Goal: Transaction & Acquisition: Purchase product/service

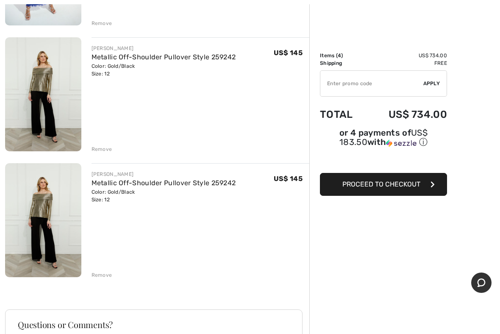
scroll to position [394, 0]
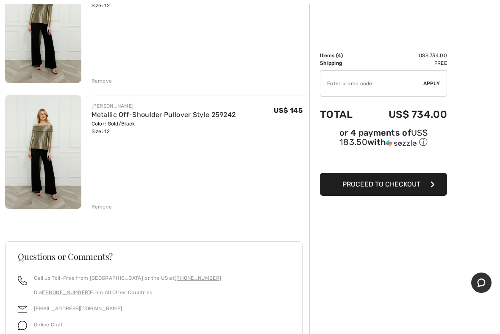
click at [103, 203] on div "Remove" at bounding box center [102, 207] width 21 height 8
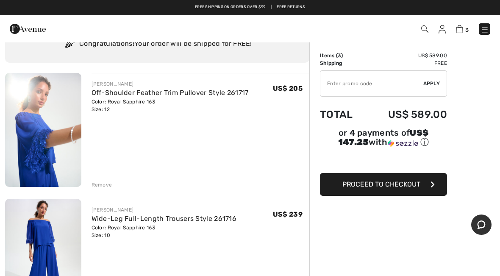
scroll to position [0, 0]
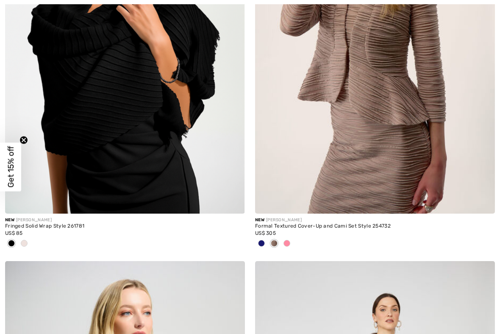
scroll to position [264, 0]
click at [27, 242] on span at bounding box center [24, 242] width 7 height 7
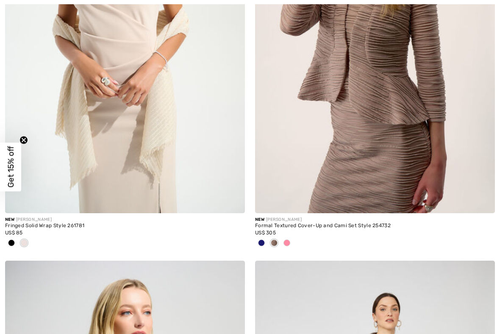
click at [37, 239] on div at bounding box center [125, 243] width 240 height 14
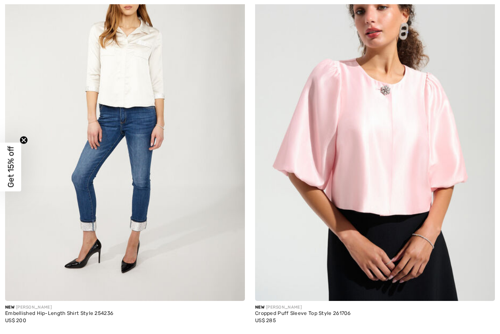
scroll to position [1383, 0]
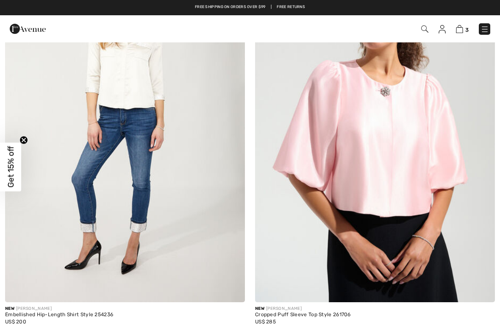
click at [384, 166] on img at bounding box center [375, 122] width 240 height 360
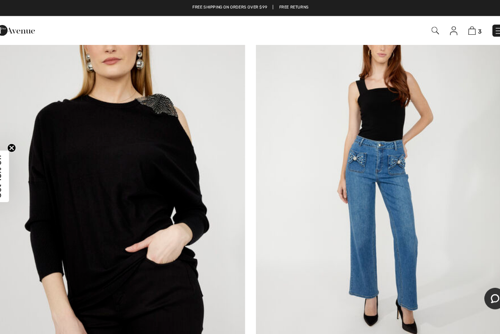
scroll to position [4316, 0]
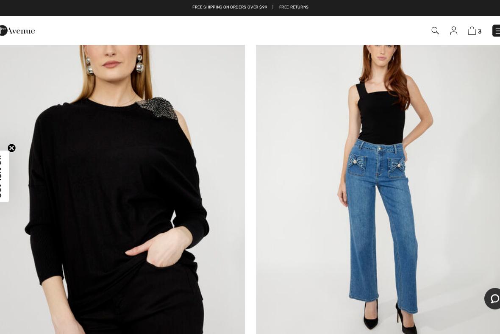
click at [149, 147] on img at bounding box center [125, 172] width 240 height 360
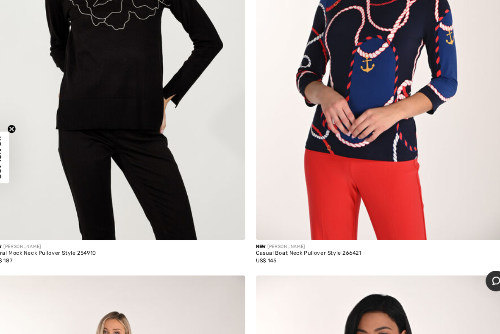
scroll to position [5288, 0]
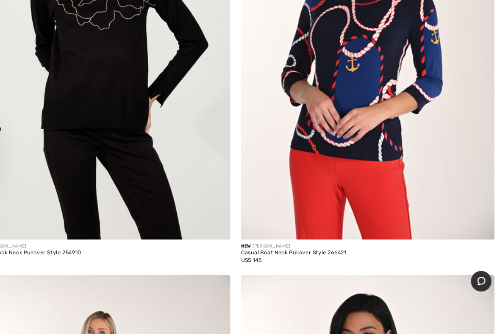
click at [125, 53] on img at bounding box center [125, 65] width 240 height 360
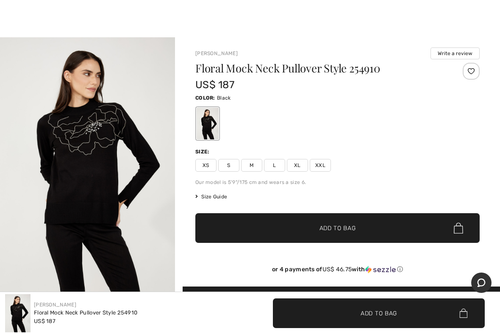
scroll to position [5, 0]
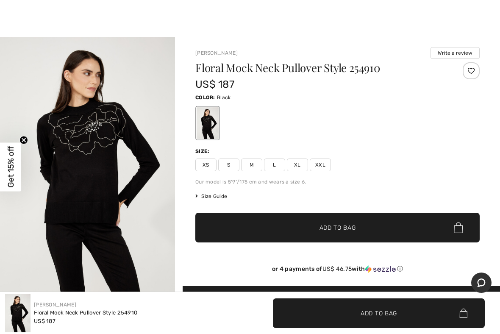
click at [300, 164] on span "XL" at bounding box center [297, 165] width 21 height 13
click at [320, 228] on span "Add to Bag" at bounding box center [338, 227] width 36 height 9
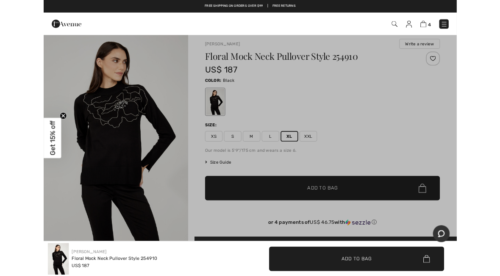
scroll to position [0, 0]
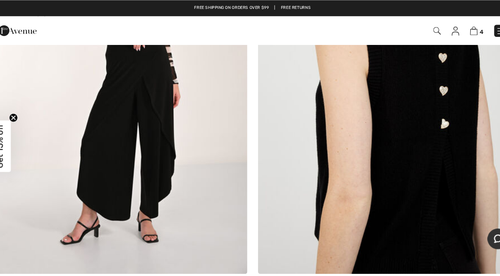
scroll to position [9261, 0]
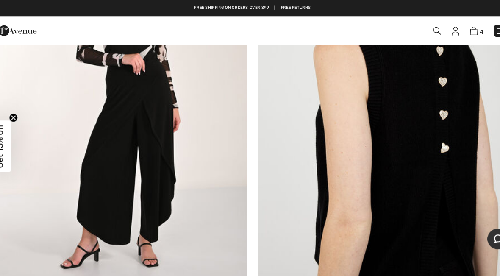
click at [456, 30] on img at bounding box center [459, 29] width 7 height 8
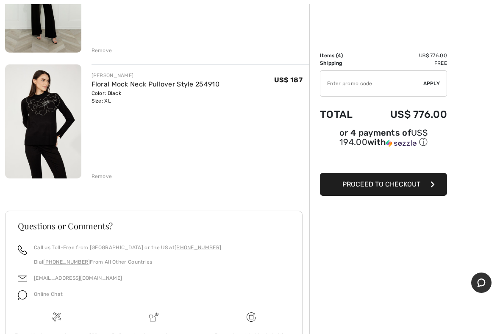
scroll to position [426, 0]
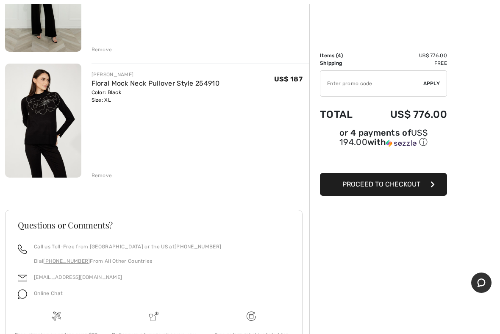
click at [400, 184] on span "Proceed to Checkout" at bounding box center [381, 184] width 78 height 8
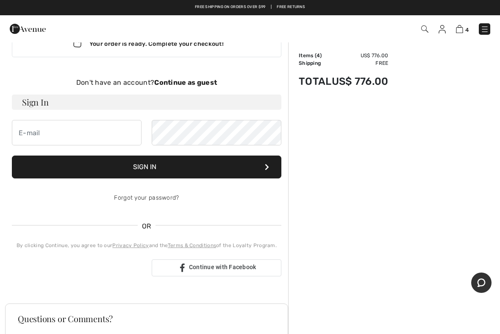
scroll to position [2, 0]
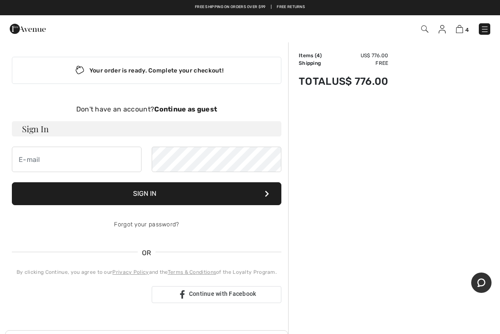
click at [188, 97] on div "Your order is ready. Complete your checkout! Don't have an account? Continue as…" at bounding box center [146, 180] width 283 height 280
click at [178, 112] on strong "Continue as guest" at bounding box center [185, 109] width 63 height 8
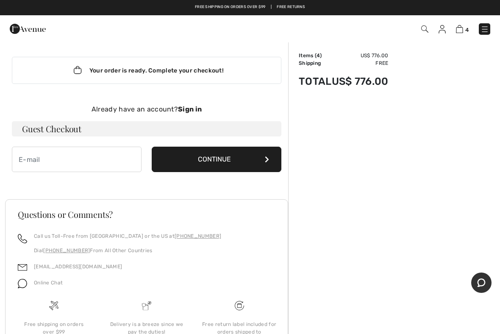
click at [253, 155] on button "Continue" at bounding box center [217, 159] width 130 height 25
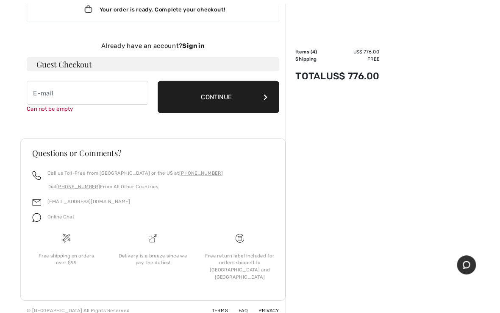
scroll to position [62, 0]
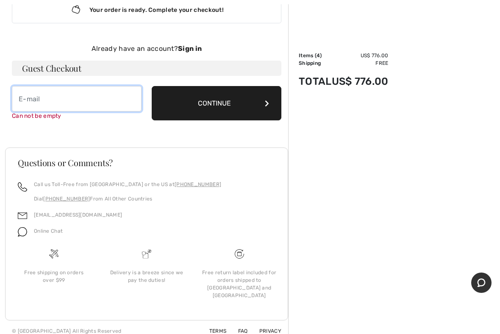
click at [29, 102] on input "email" at bounding box center [77, 98] width 130 height 25
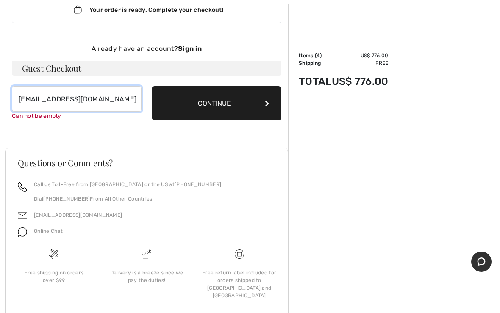
type input "sandrableakney49@outlook.com"
click at [235, 103] on button "Continue" at bounding box center [217, 103] width 130 height 34
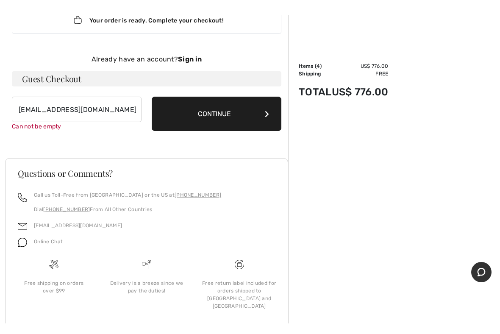
scroll to position [53, 0]
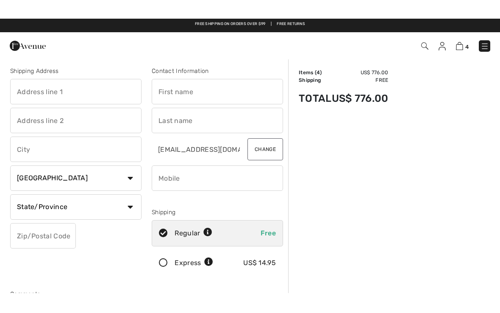
scroll to position [4, 0]
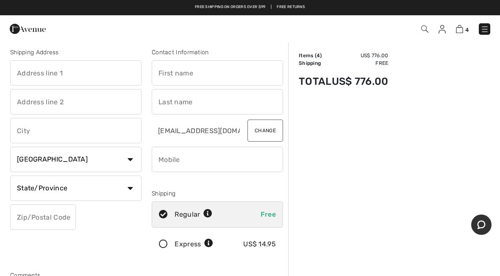
click at [37, 71] on input "text" at bounding box center [75, 72] width 131 height 25
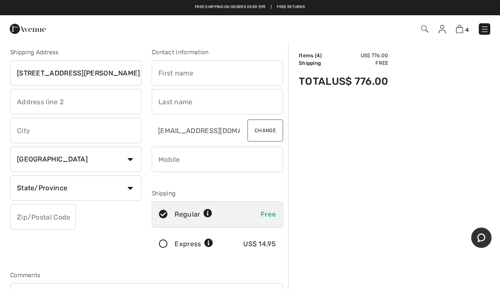
click at [36, 103] on input "text" at bounding box center [75, 101] width 131 height 25
type input "200 Patterson ave"
type input "Apt 606"
click at [184, 68] on input "text" at bounding box center [217, 72] width 131 height 25
type input "Sandra"
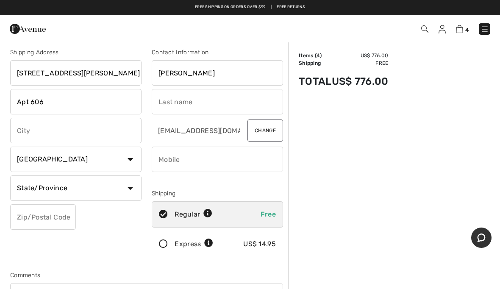
click at [175, 99] on input "text" at bounding box center [217, 101] width 131 height 25
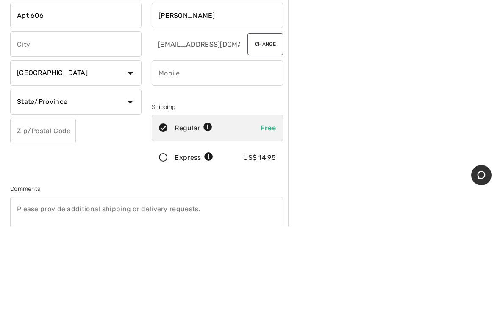
type input "Bleakney"
click at [42, 118] on input "text" at bounding box center [75, 130] width 131 height 25
type input "San antonio"
click at [128, 147] on select "Country Canada United States Afghanistan Aland Islands Albania Algeria American…" at bounding box center [75, 159] width 131 height 25
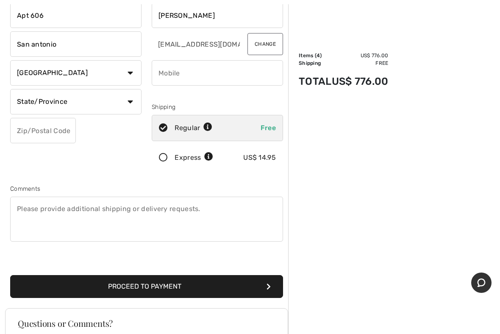
select select "US"
click at [127, 100] on select "State/Province Alabama Alaska American Samoa Arizona Arkansas California Colora…" at bounding box center [75, 101] width 131 height 25
select select "TX"
click at [39, 134] on input "text" at bounding box center [43, 130] width 66 height 25
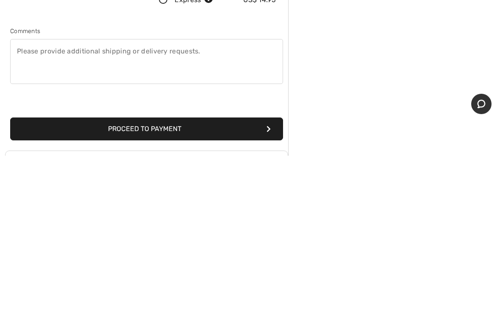
scroll to position [94, 0]
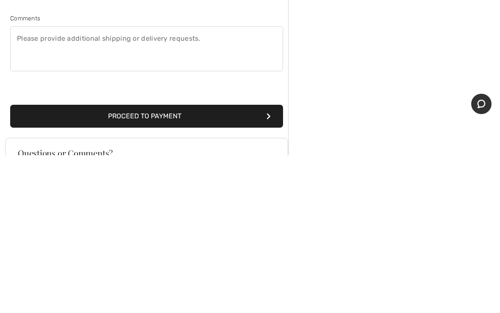
type input "78209"
click at [191, 262] on button "Proceed to Payment" at bounding box center [146, 273] width 273 height 23
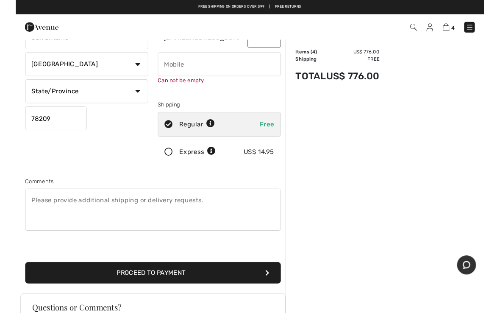
scroll to position [89, 0]
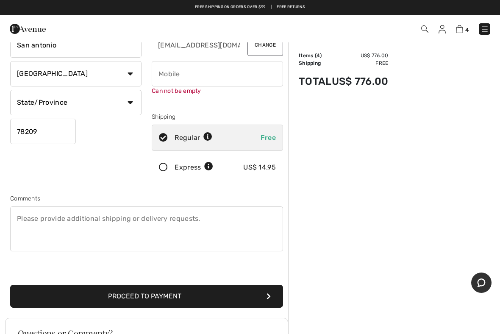
click at [170, 75] on input "phone" at bounding box center [217, 73] width 131 height 25
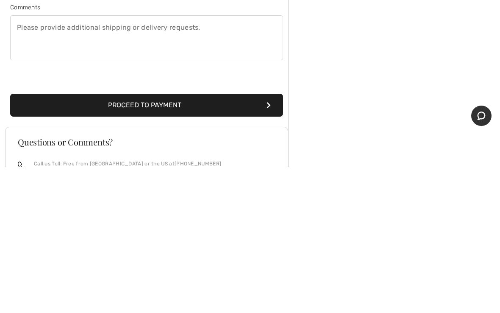
type input "9566553807"
click at [175, 239] on button "Proceed to Payment" at bounding box center [146, 250] width 273 height 23
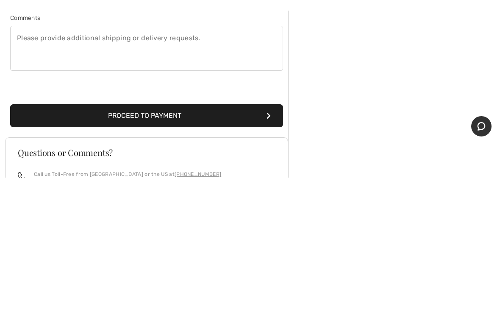
scroll to position [251, 0]
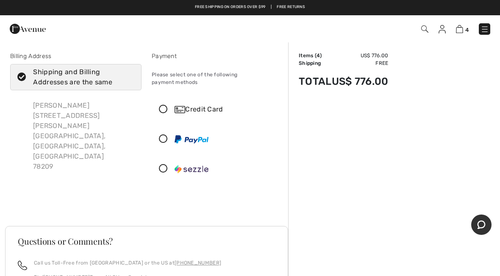
click at [162, 97] on div "Credit Card" at bounding box center [217, 109] width 131 height 25
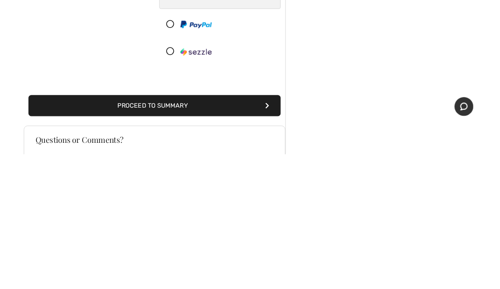
scroll to position [76, 0]
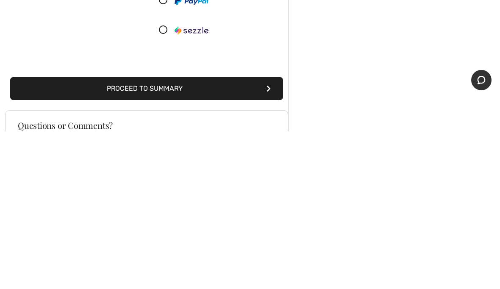
click at [207, 235] on button "Proceed to Summary" at bounding box center [146, 246] width 273 height 23
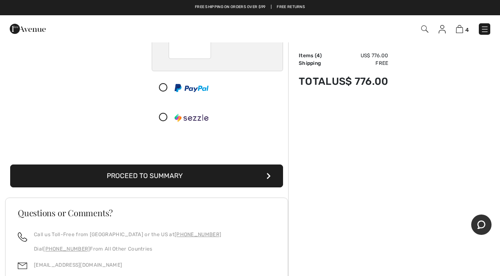
scroll to position [136, 0]
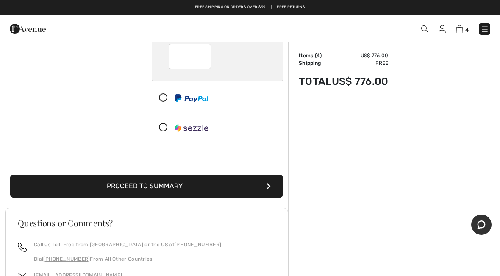
click at [231, 177] on button "Proceed to Summary" at bounding box center [146, 186] width 273 height 23
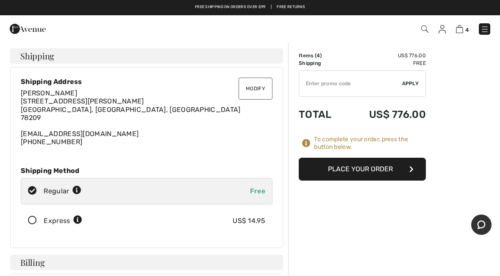
click at [29, 223] on icon at bounding box center [32, 220] width 22 height 9
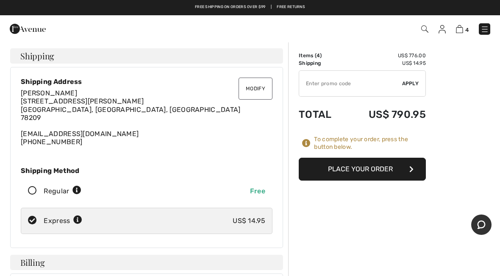
click at [370, 161] on button "Place Your Order" at bounding box center [362, 169] width 127 height 23
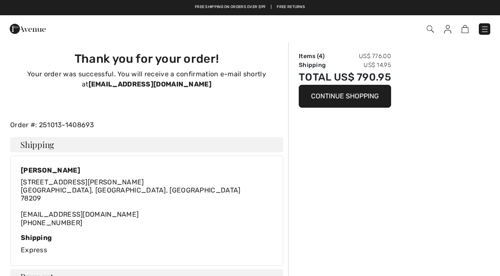
click at [353, 94] on button "Continue Shopping" at bounding box center [345, 96] width 92 height 23
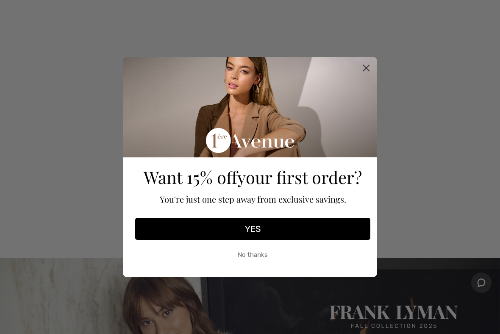
scroll to position [577, 0]
click at [361, 67] on circle "Close dialog" at bounding box center [366, 68] width 14 height 14
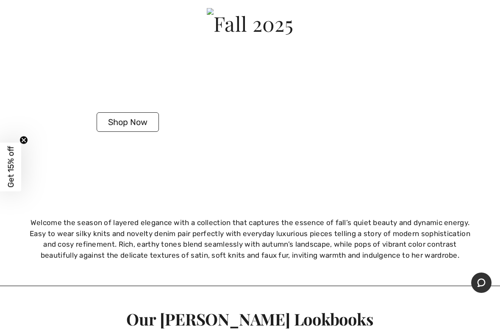
scroll to position [2023, 0]
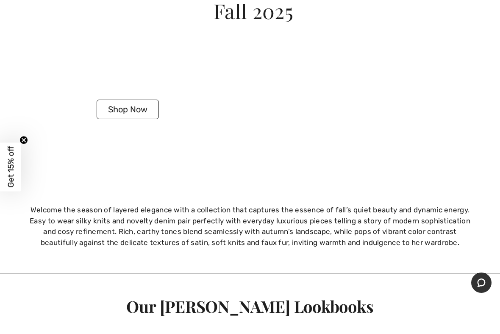
click at [146, 100] on button "Shop Now" at bounding box center [128, 109] width 62 height 19
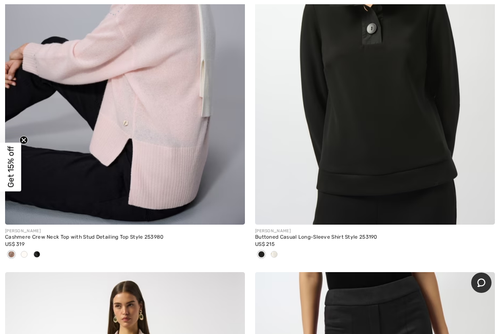
scroll to position [1869, 0]
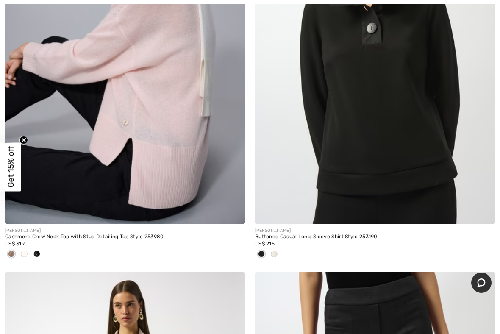
click at [173, 149] on img at bounding box center [125, 44] width 240 height 360
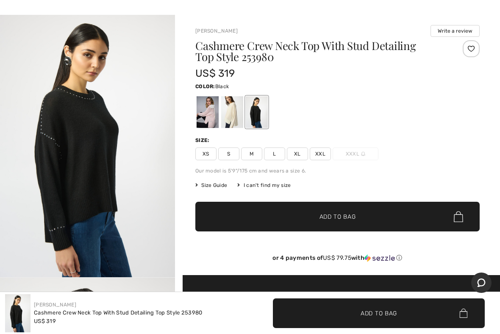
scroll to position [36, 0]
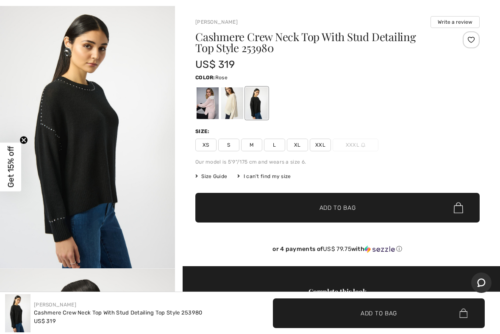
click at [210, 107] on div at bounding box center [208, 103] width 22 height 32
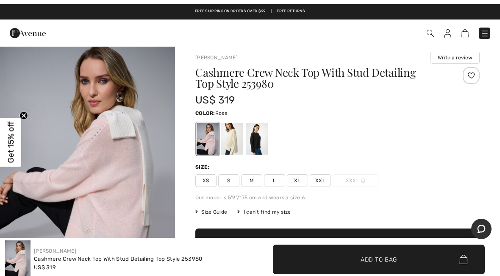
scroll to position [0, 0]
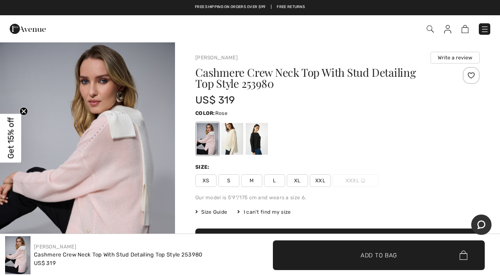
click at [359, 72] on h1 "Cashmere Crew Neck Top With Stud Detailing Top Style 253980" at bounding box center [313, 78] width 237 height 22
click at [213, 140] on div at bounding box center [208, 139] width 22 height 32
click at [237, 138] on div at bounding box center [232, 139] width 22 height 32
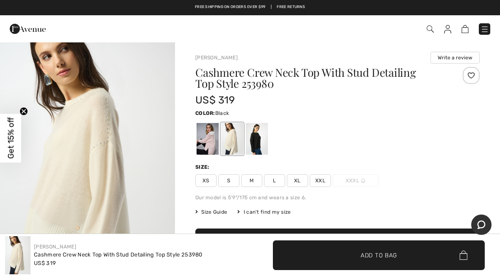
click at [262, 136] on div at bounding box center [257, 139] width 22 height 32
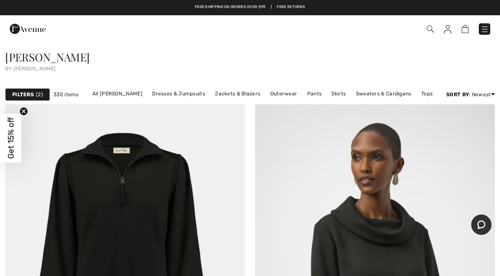
click at [382, 90] on link "Sweaters & Cardigans" at bounding box center [384, 93] width 64 height 11
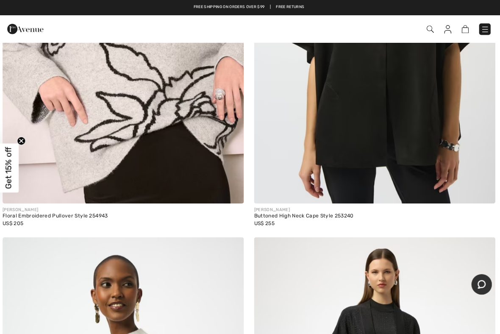
scroll to position [1875, 0]
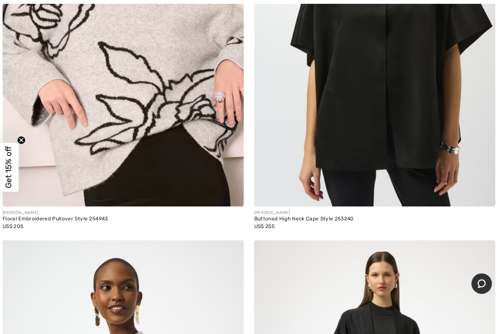
click at [150, 111] on img at bounding box center [125, 26] width 240 height 360
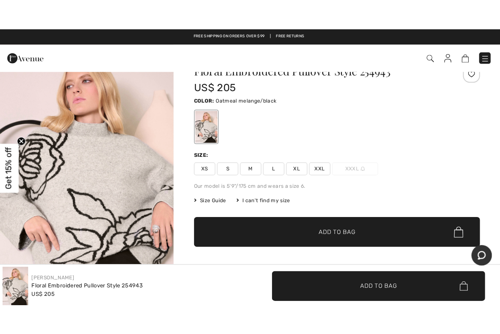
scroll to position [27, 0]
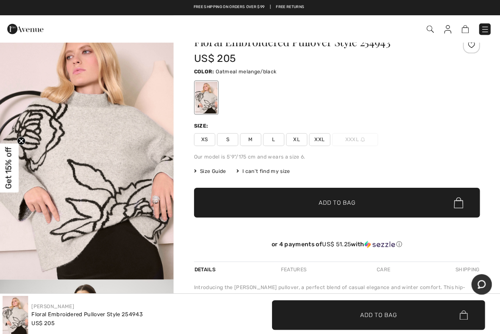
click at [294, 139] on span "XL" at bounding box center [297, 138] width 21 height 13
click at [353, 203] on span "Add to Bag" at bounding box center [338, 201] width 36 height 9
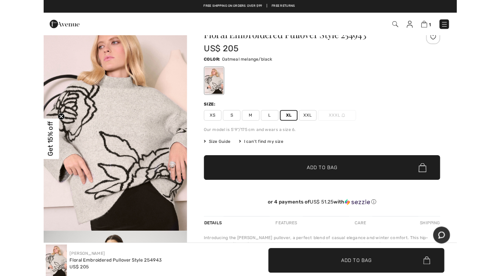
scroll to position [0, 0]
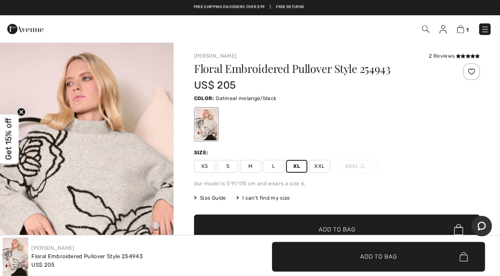
click at [271, 166] on span "L" at bounding box center [274, 165] width 21 height 13
click at [351, 224] on span "Add to Bag" at bounding box center [338, 228] width 36 height 9
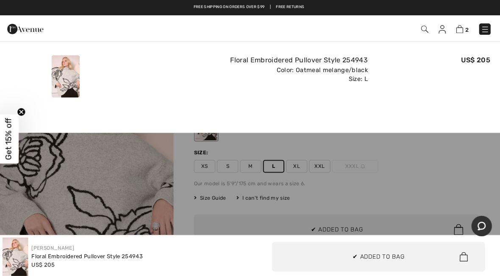
click at [458, 33] on img at bounding box center [459, 29] width 7 height 8
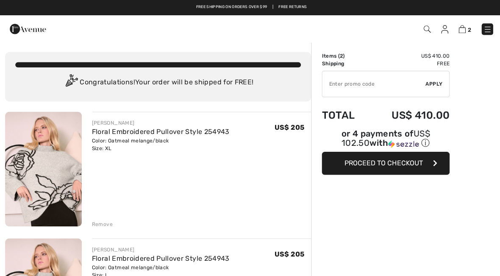
checkbox input "true"
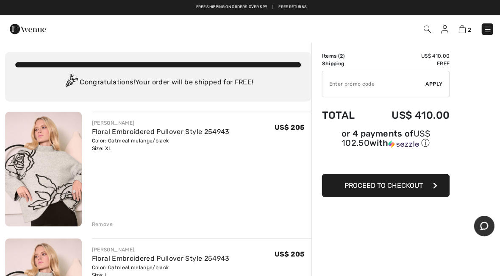
click at [105, 220] on div "Remove" at bounding box center [102, 223] width 21 height 8
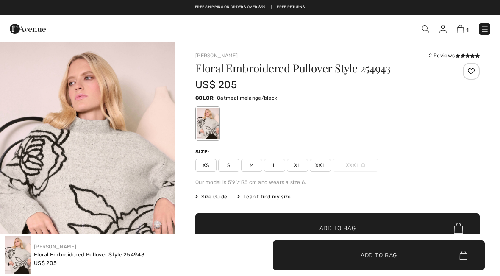
scroll to position [0, 3]
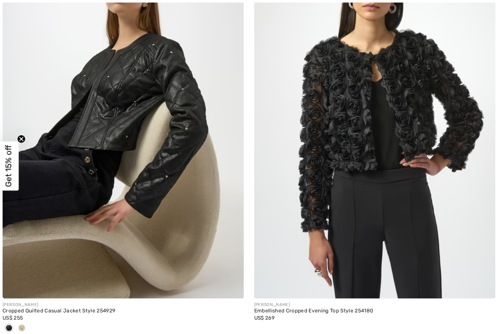
scroll to position [3572, 0]
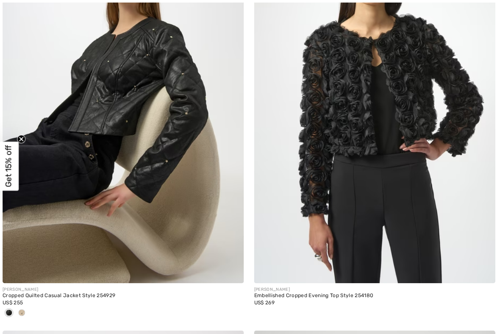
click at [371, 104] on img at bounding box center [375, 104] width 240 height 360
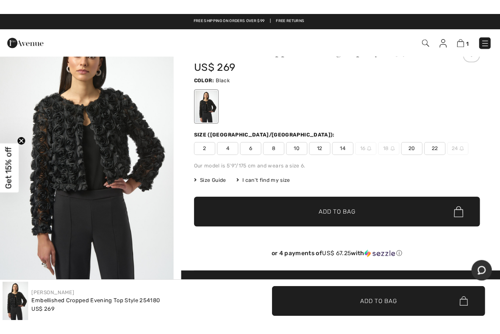
scroll to position [24, 0]
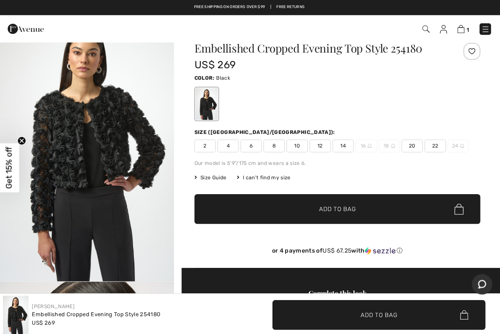
click at [320, 138] on div "Size (CA/US): 2 4 6 8 10 12 14 16 18 20 22 24" at bounding box center [337, 140] width 284 height 24
click at [317, 142] on span "12" at bounding box center [320, 145] width 21 height 13
click at [333, 200] on span "✔ Added to Bag Add to Bag" at bounding box center [337, 208] width 284 height 30
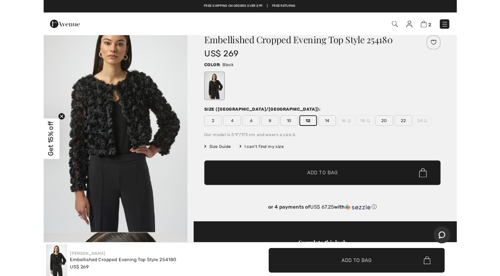
scroll to position [0, 0]
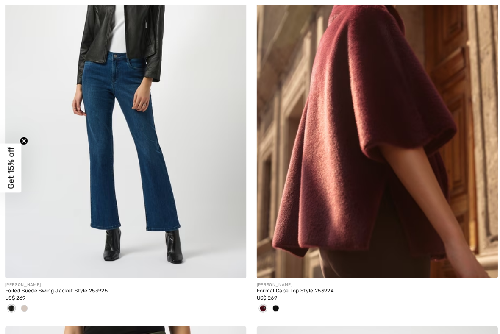
scroll to position [9466, 0]
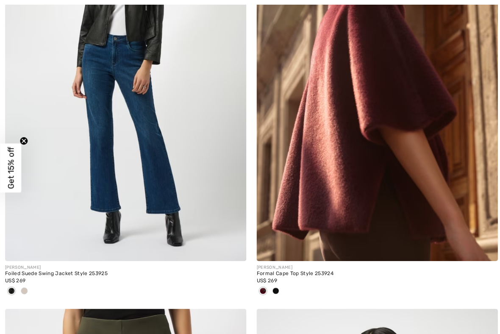
click at [395, 75] on img at bounding box center [375, 80] width 240 height 360
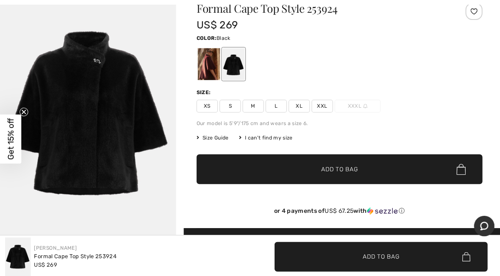
scroll to position [60, 0]
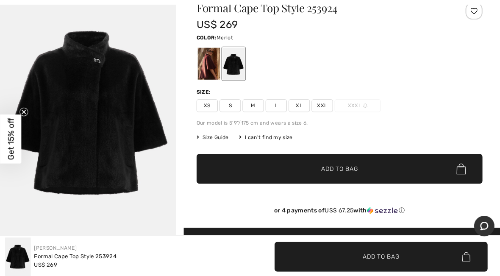
click at [214, 58] on div at bounding box center [208, 63] width 22 height 32
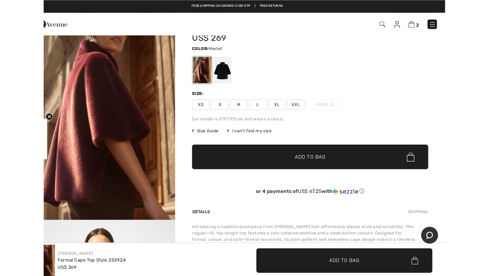
scroll to position [0, 0]
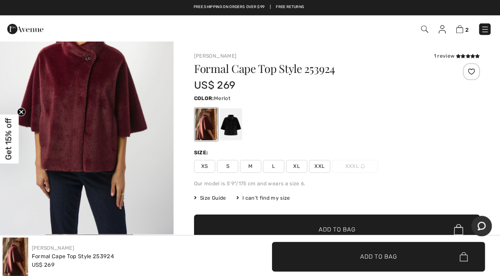
click at [340, 204] on div "Formal Cape Top Style 253924 US$ 269 Color: Merlot Merlot Size: XS S M L XL XXL…" at bounding box center [337, 175] width 284 height 224
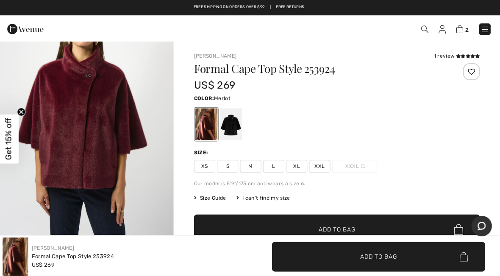
scroll to position [316, 0]
click at [295, 166] on span "XL" at bounding box center [297, 165] width 21 height 13
click at [316, 222] on span "✔ Added to Bag Add to Bag" at bounding box center [337, 228] width 284 height 30
click at [456, 27] on img at bounding box center [459, 29] width 7 height 8
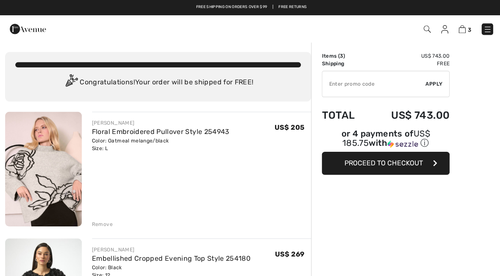
click at [379, 161] on span "Proceed to Checkout" at bounding box center [381, 162] width 78 height 8
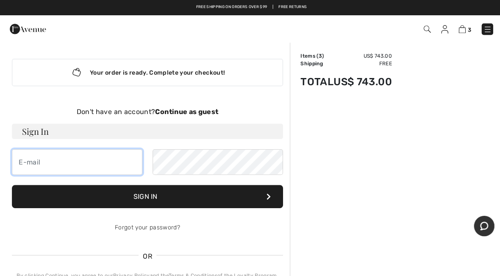
click at [47, 158] on input "email" at bounding box center [77, 160] width 130 height 25
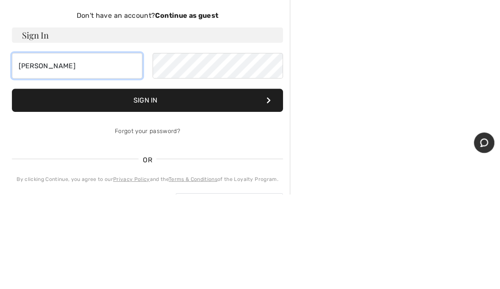
type input "sandra"
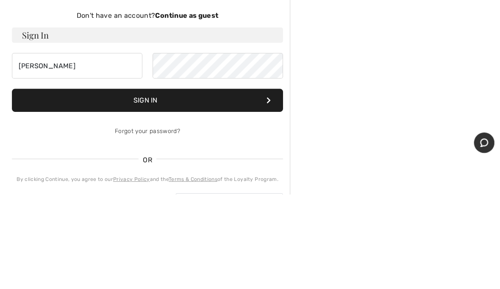
click at [188, 42] on div "Your order is ready. Complete your checkout! Don't have an account? Continue as…" at bounding box center [146, 182] width 283 height 280
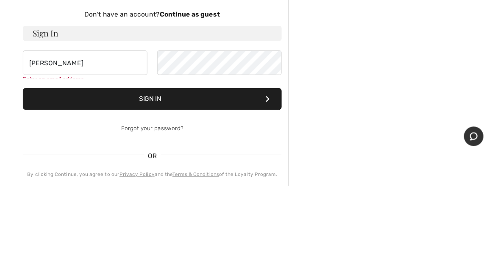
scroll to position [96, 0]
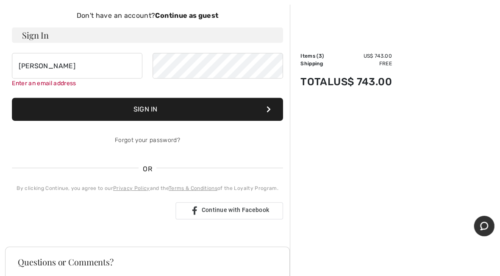
click at [186, 11] on strong "Continue as guest" at bounding box center [185, 15] width 63 height 8
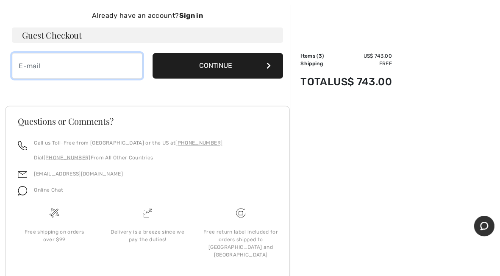
click at [34, 64] on input "email" at bounding box center [77, 65] width 130 height 25
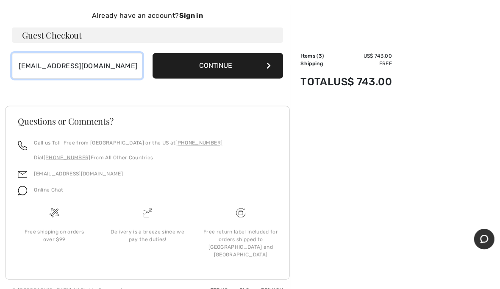
type input "[EMAIL_ADDRESS][DOMAIN_NAME]"
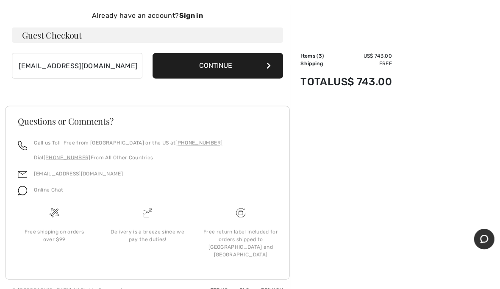
click at [241, 57] on button "Continue" at bounding box center [217, 65] width 130 height 25
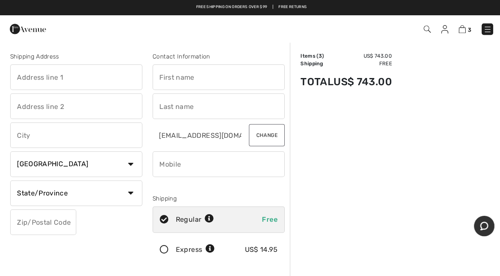
click at [42, 80] on input "text" at bounding box center [75, 76] width 131 height 25
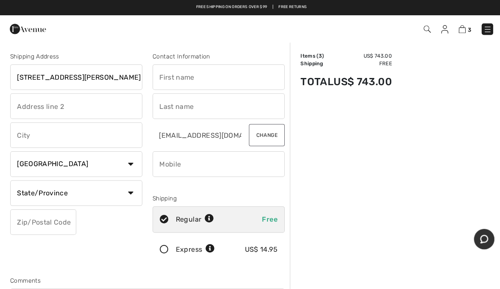
type input "200 Patterson ave"
click at [188, 70] on input "text" at bounding box center [217, 76] width 131 height 25
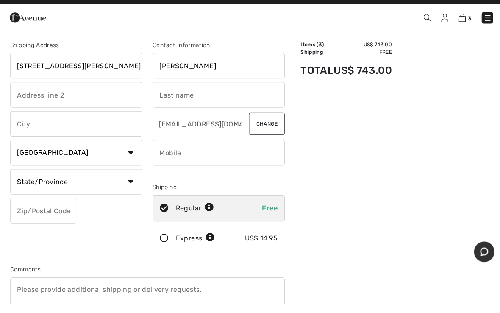
type input "[PERSON_NAME]"
click at [34, 96] on input "text" at bounding box center [75, 105] width 131 height 25
type input "200 Patterson ave apt 606"
click at [179, 93] on input "text" at bounding box center [217, 105] width 131 height 25
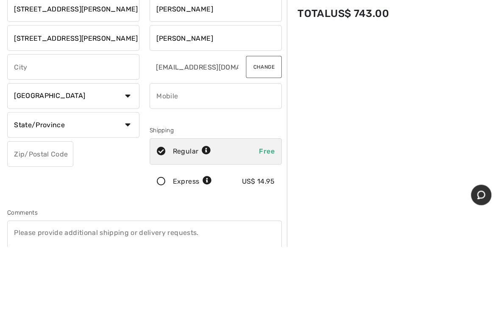
type input "[PERSON_NAME]"
click at [33, 122] on input "text" at bounding box center [75, 134] width 131 height 25
type input "San antonio"
click at [61, 150] on select "Country Canada United States Afghanistan Aland Islands Albania Algeria American…" at bounding box center [75, 162] width 131 height 25
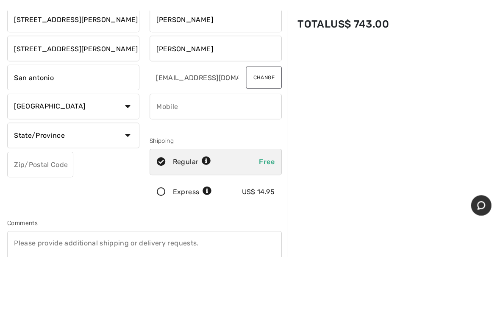
scroll to position [68, 0]
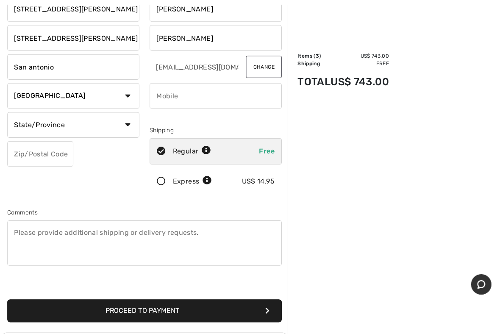
select select "US"
click at [160, 101] on input "phone" at bounding box center [217, 95] width 131 height 25
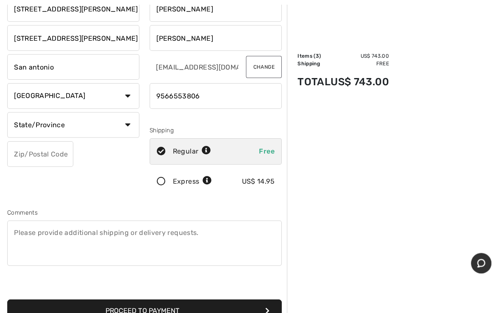
click at [331, 108] on div "Order Summary Details Items ( 3 ) US$ 743.00 Promo code US$ 0.00 Shipping Free …" at bounding box center [394, 249] width 212 height 551
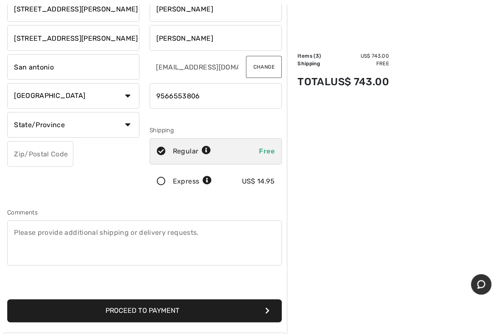
click at [205, 94] on input "phone" at bounding box center [217, 95] width 131 height 25
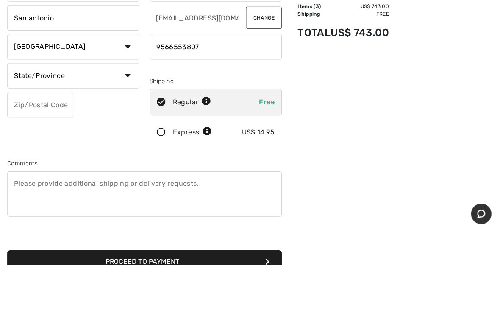
type input "9566553807"
click at [124, 111] on select "State/Province Alabama Alaska American Samoa Arizona Arkansas California Colora…" at bounding box center [75, 123] width 131 height 25
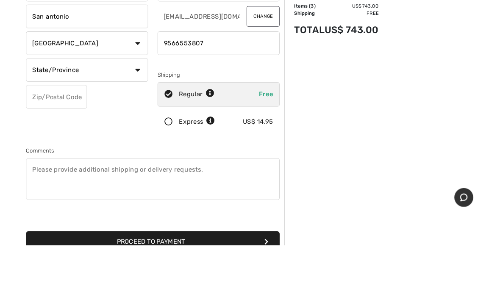
scroll to position [117, 0]
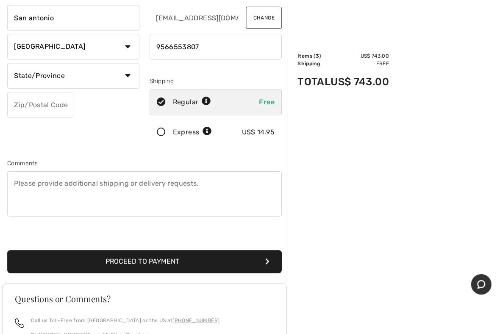
select select "TX"
click at [64, 115] on input "text" at bounding box center [43, 104] width 66 height 25
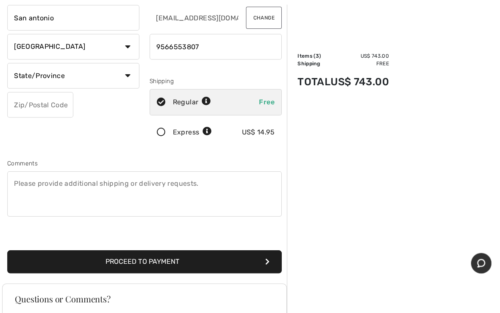
click at [34, 108] on input "text" at bounding box center [43, 104] width 66 height 25
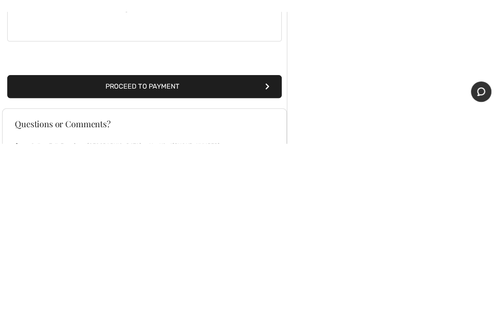
scroll to position [162, 0]
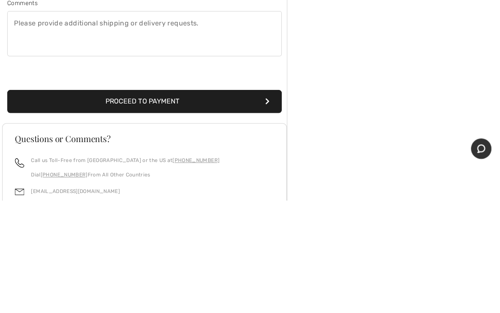
type input "78209"
click at [184, 203] on button "Proceed to Payment" at bounding box center [146, 214] width 273 height 23
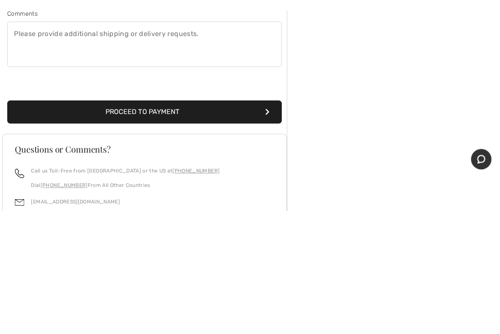
scroll to position [251, 0]
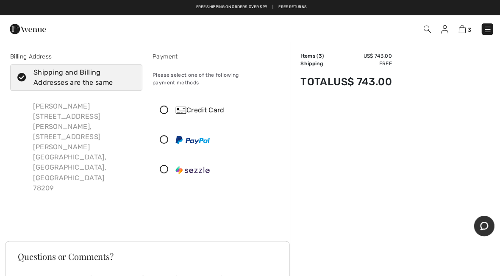
click at [158, 105] on icon at bounding box center [163, 109] width 22 height 9
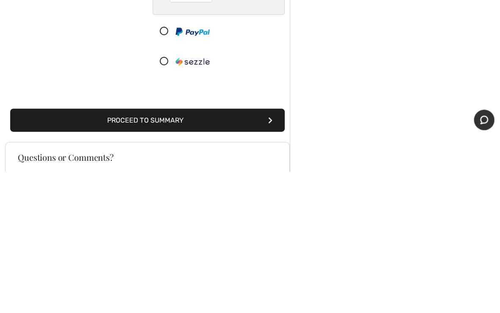
scroll to position [80, 0]
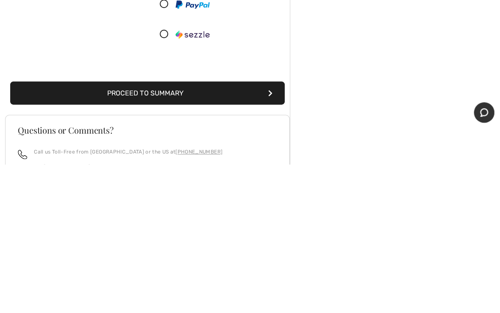
click at [189, 231] on button "Proceed to Summary" at bounding box center [146, 242] width 273 height 23
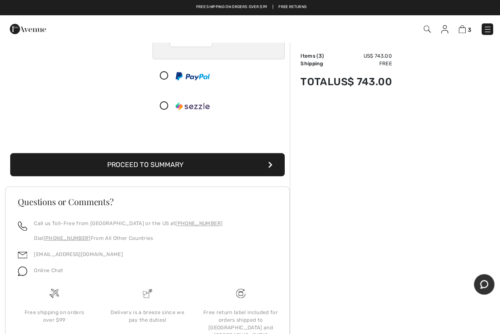
scroll to position [136, 0]
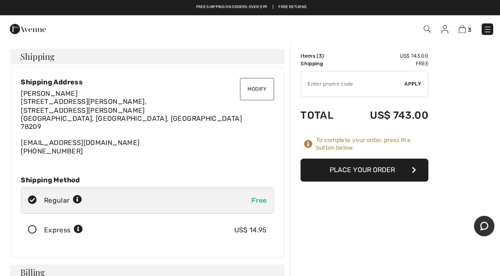
click at [364, 163] on button "Place Your Order" at bounding box center [362, 169] width 127 height 23
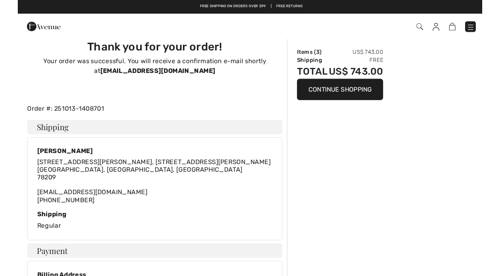
scroll to position [17, 0]
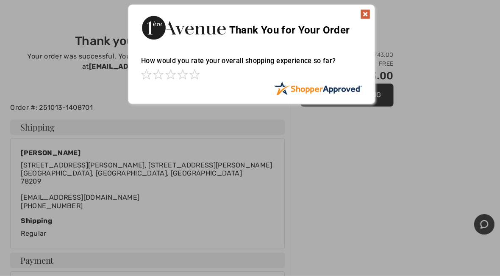
click at [186, 66] on div "How would you rate your overall shopping experience so far?" at bounding box center [250, 66] width 220 height 33
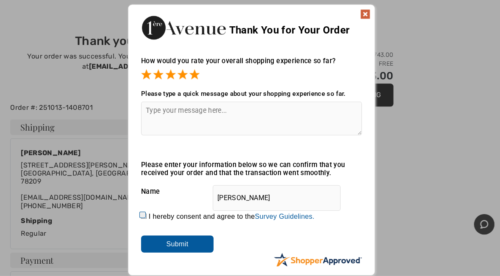
click at [359, 13] on img at bounding box center [363, 16] width 10 height 10
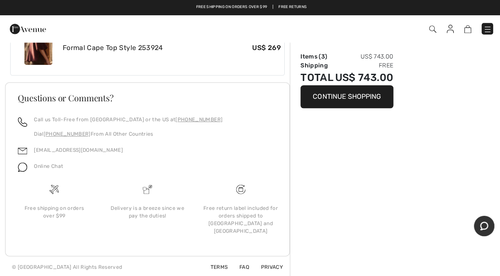
scroll to position [515, 0]
